Goal: Task Accomplishment & Management: Use online tool/utility

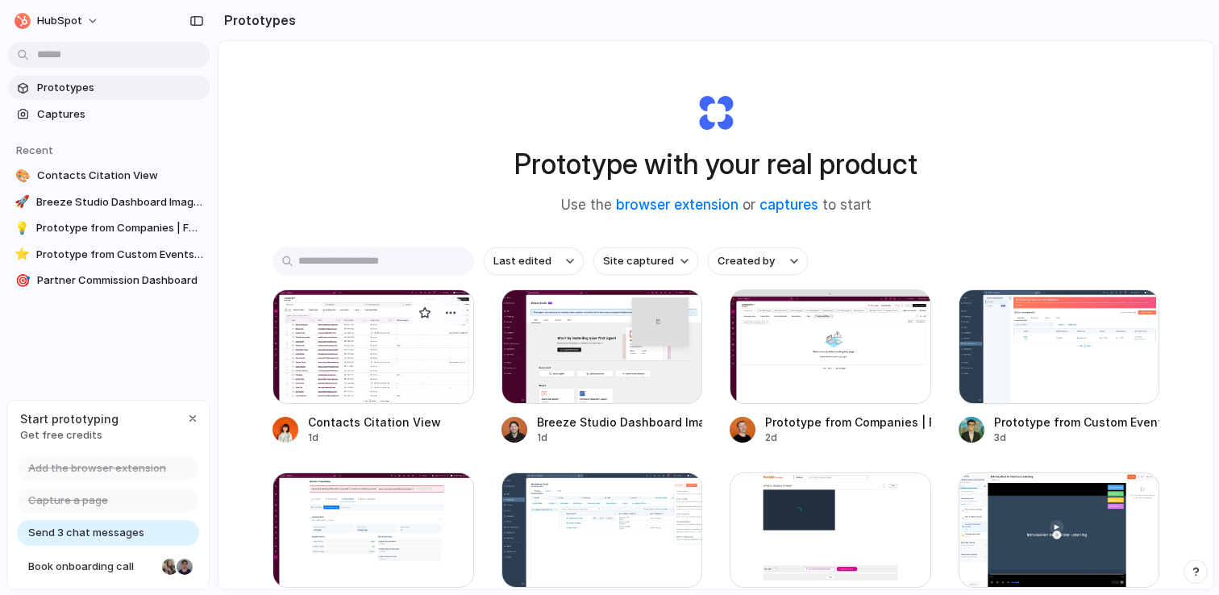
click at [381, 354] on div at bounding box center [373, 346] width 202 height 114
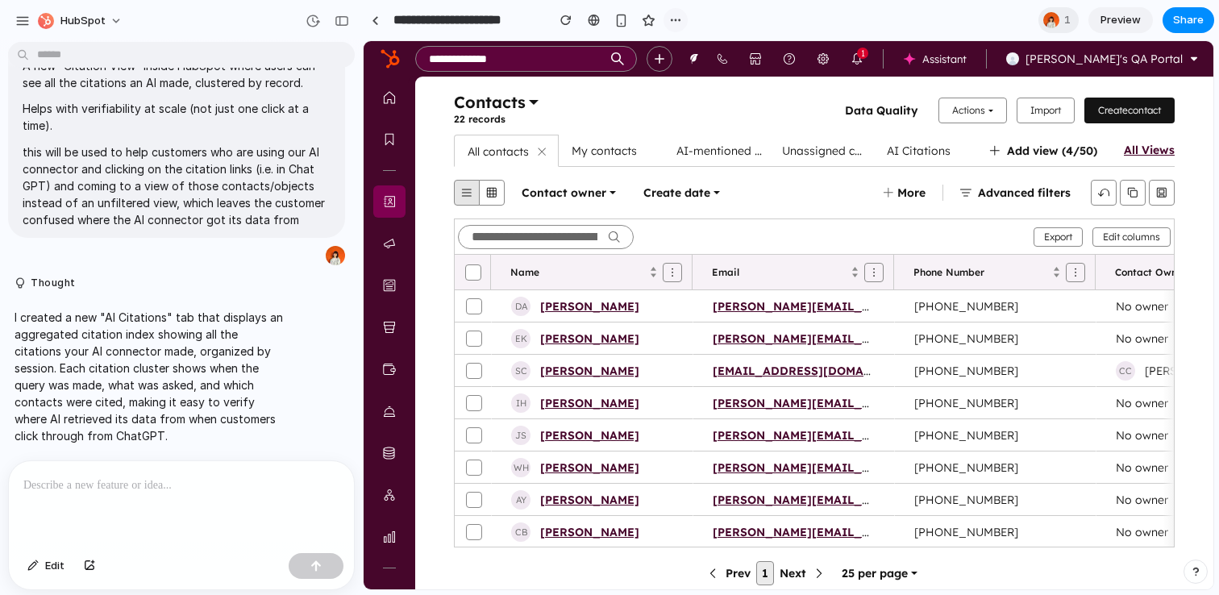
click at [683, 22] on button "button" at bounding box center [675, 20] width 24 height 24
click at [676, 21] on div "Duplicate Delete" at bounding box center [609, 297] width 1219 height 595
click at [369, 19] on link at bounding box center [375, 20] width 24 height 24
